Goal: Transaction & Acquisition: Subscribe to service/newsletter

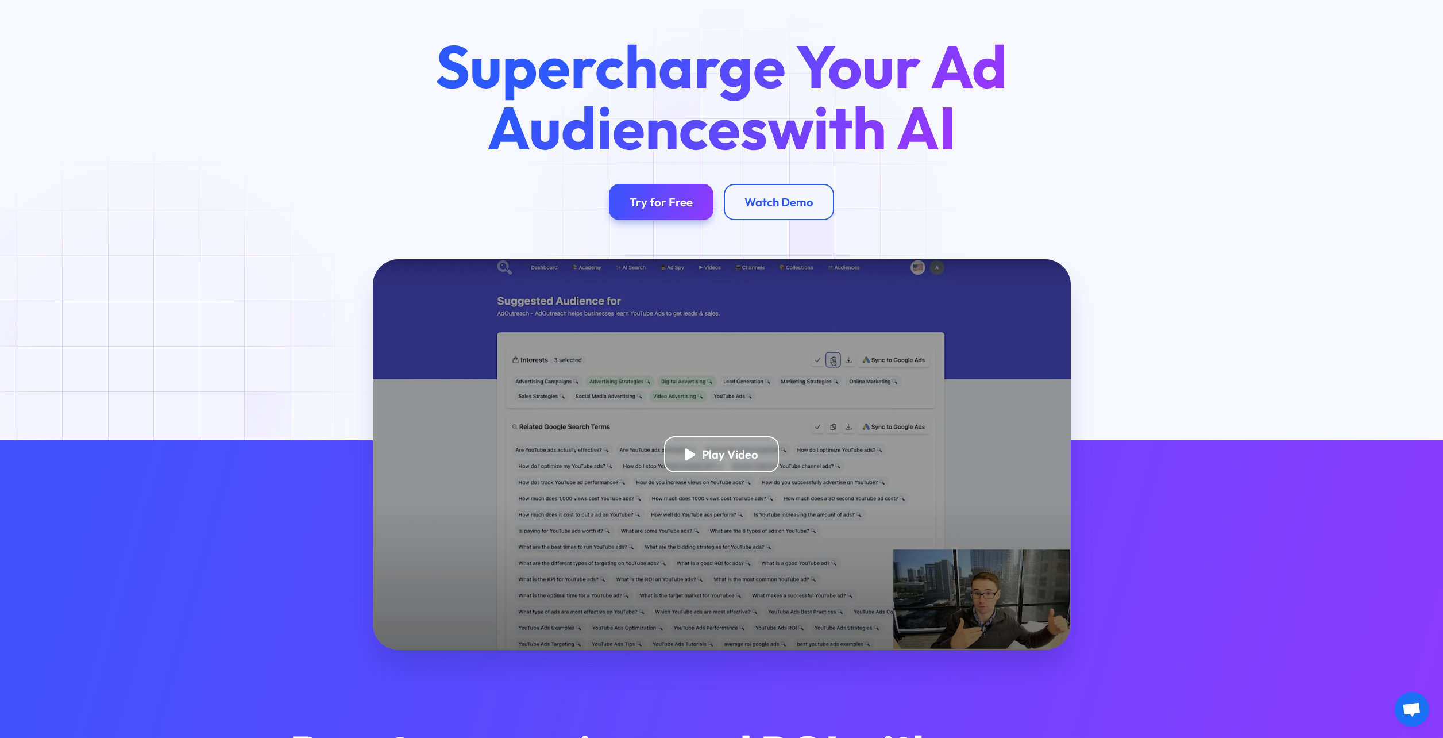
scroll to position [69, 0]
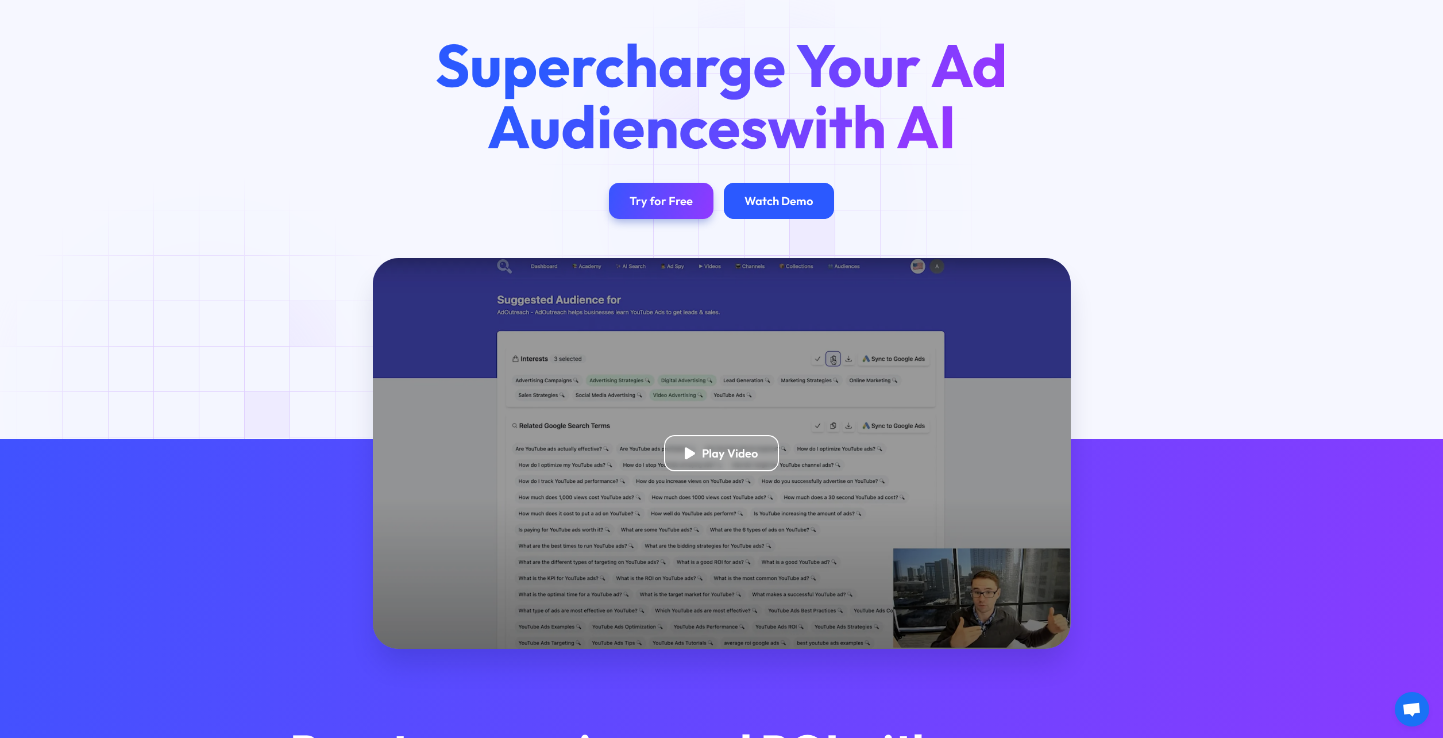
click at [762, 206] on div "Watch Demo" at bounding box center [779, 201] width 69 height 14
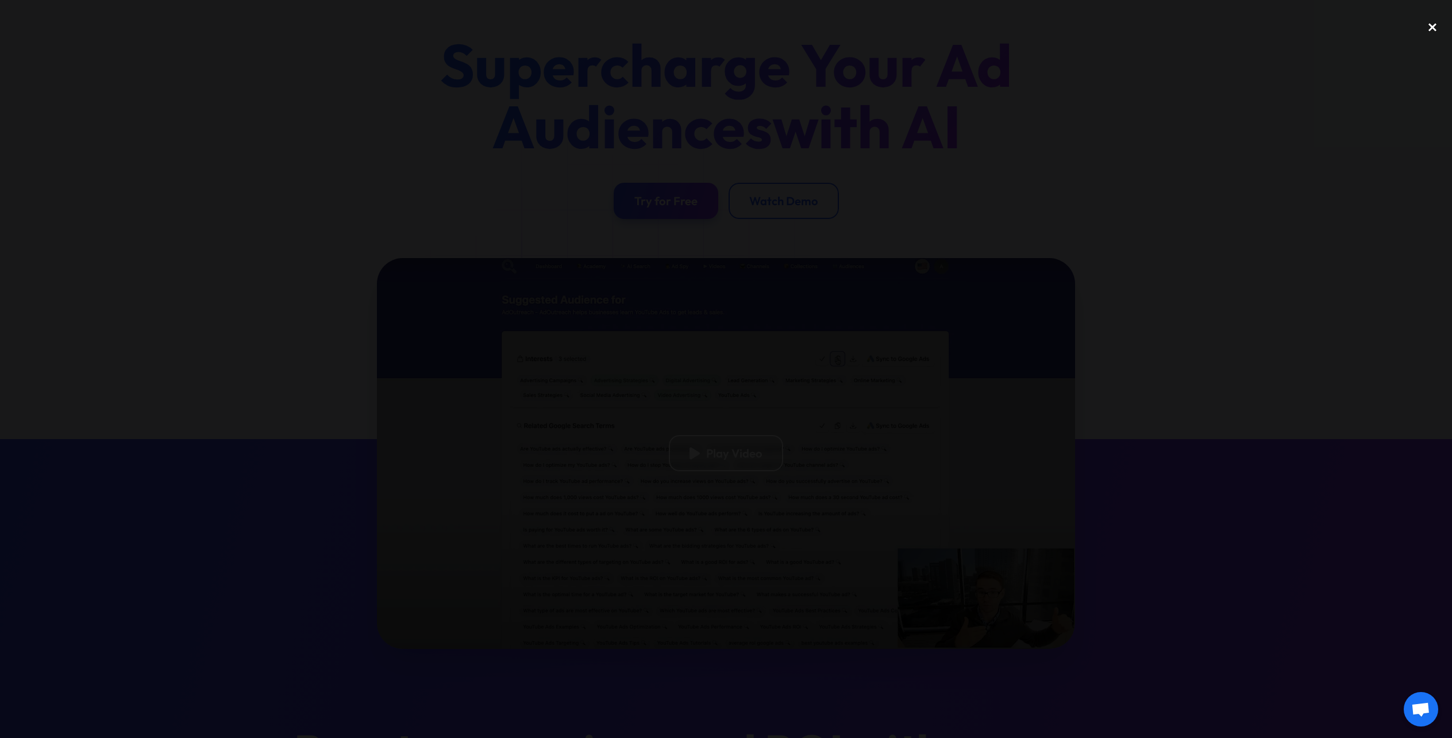
click at [1426, 29] on div "close lightbox" at bounding box center [1432, 27] width 39 height 25
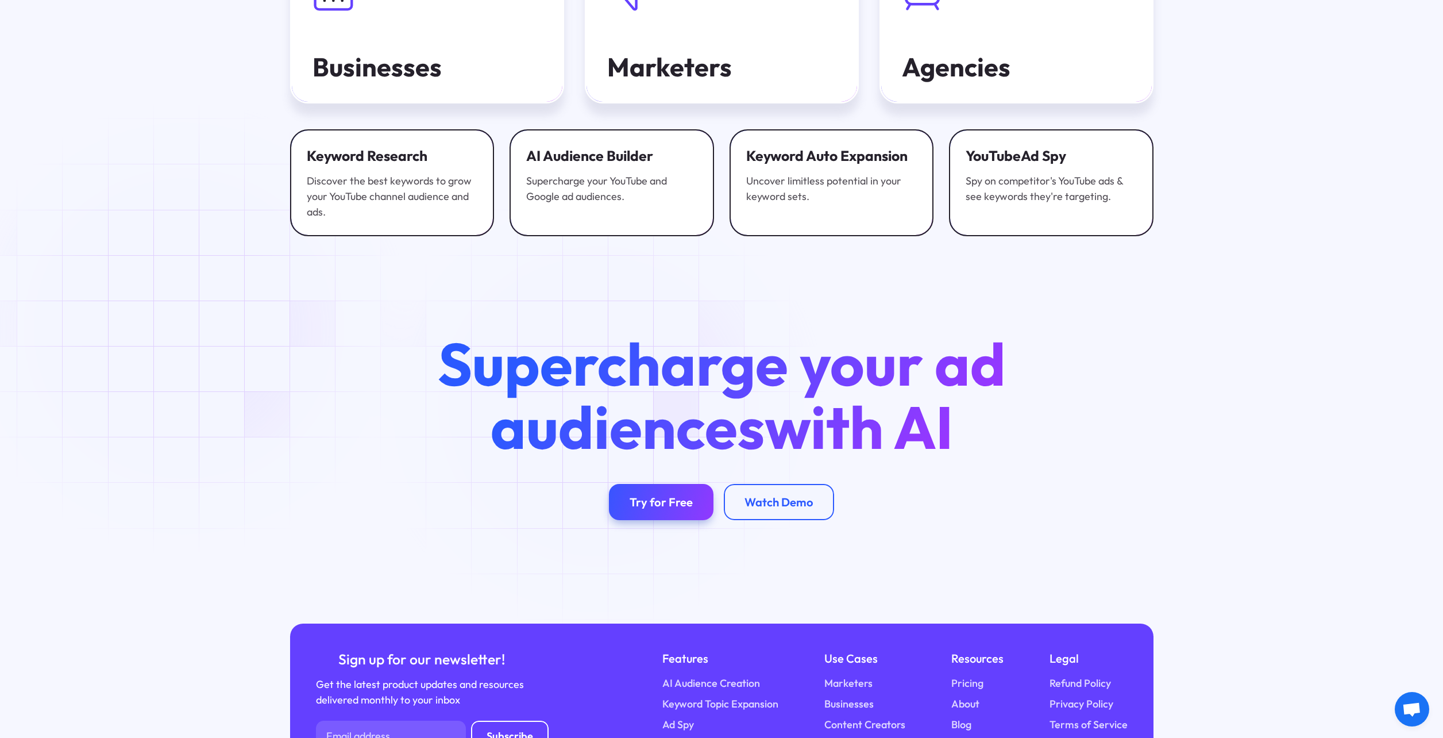
scroll to position [4326, 0]
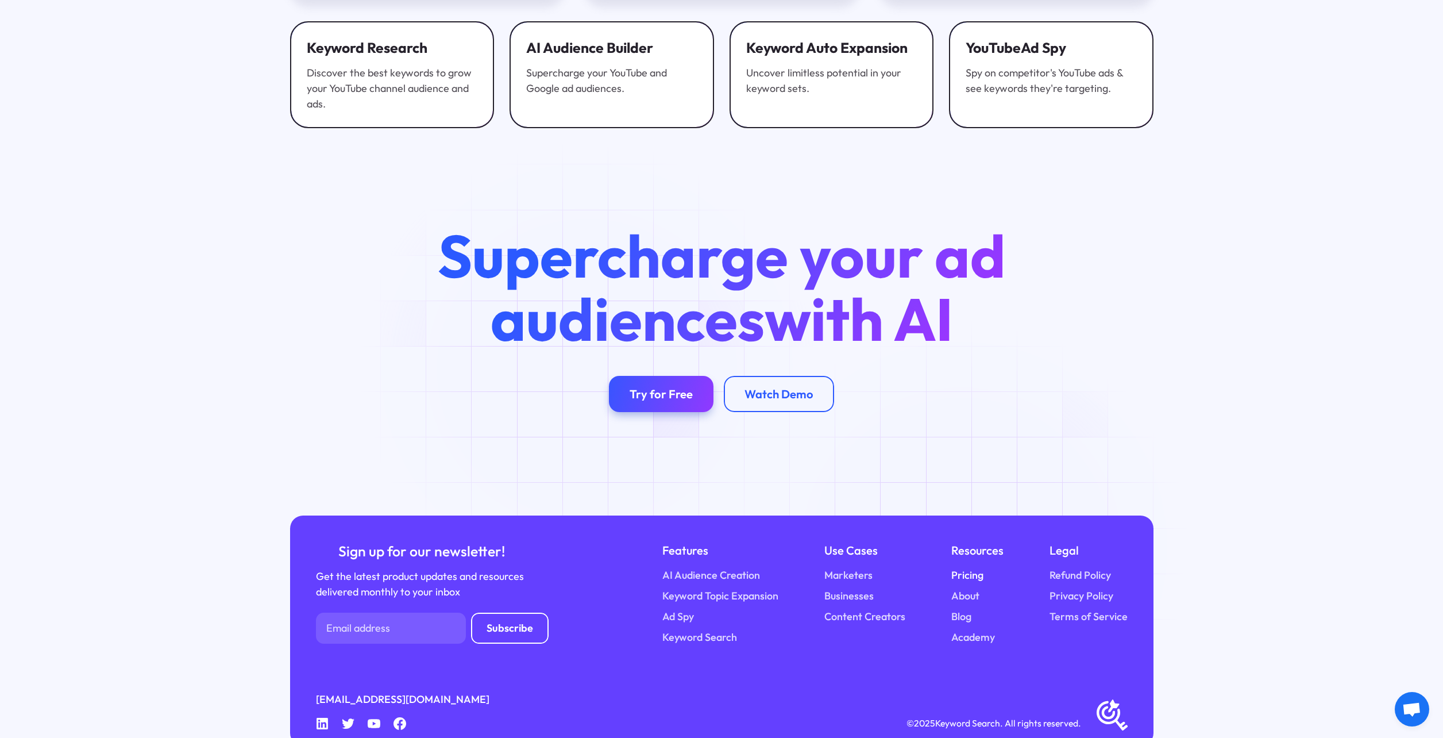
click at [968, 567] on link "Pricing" at bounding box center [968, 575] width 32 height 16
